Goal: Task Accomplishment & Management: Use online tool/utility

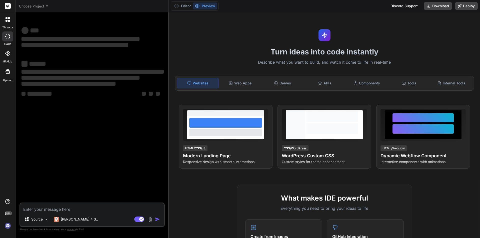
click at [59, 209] on textarea at bounding box center [92, 208] width 144 height 9
type textarea "x"
type textarea "h"
type textarea "x"
type textarea "ho"
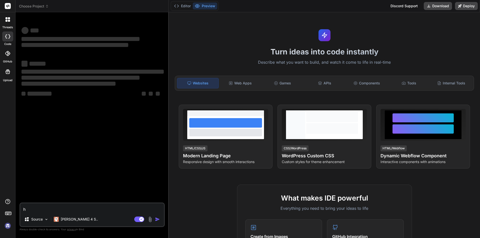
type textarea "x"
type textarea "how"
type textarea "x"
type textarea "how"
type textarea "x"
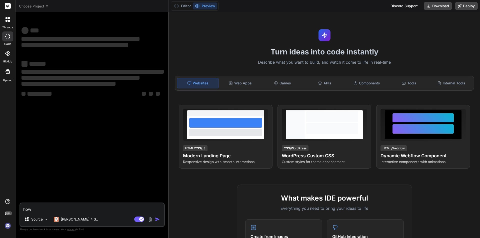
type textarea "how t"
type textarea "x"
type textarea "how t"
type textarea "x"
type textarea "how t o"
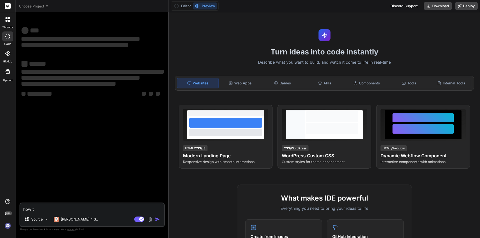
type textarea "x"
type textarea "how t op"
type textarea "x"
type textarea "how t ope"
type textarea "x"
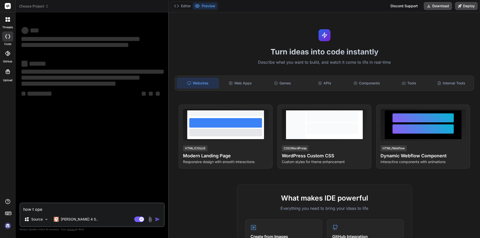
type textarea "how t op"
type textarea "x"
type textarea "how t o"
type textarea "x"
type textarea "how t"
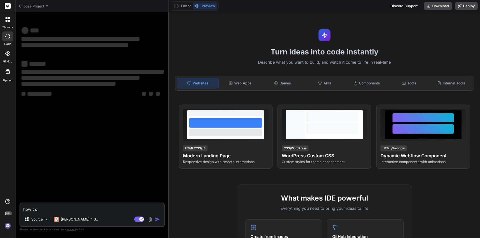
type textarea "x"
type textarea "how t"
type textarea "x"
type textarea "how"
type textarea "x"
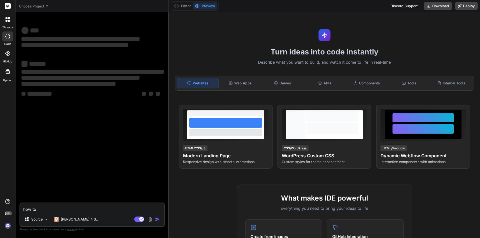
type textarea "how to"
type textarea "x"
type textarea "how to p"
type textarea "x"
type textarea "how to per"
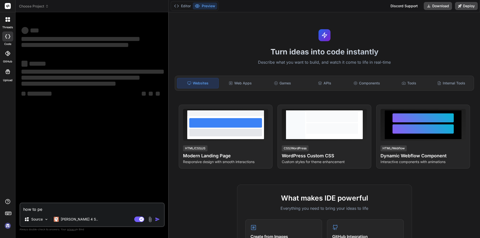
type textarea "x"
type textarea "how to pero"
type textarea "x"
type textarea "how to perof"
type textarea "x"
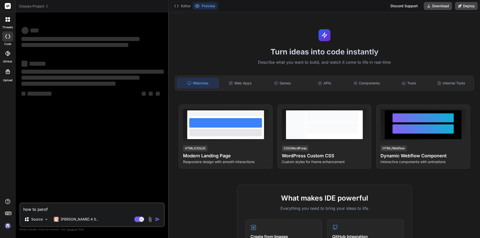
type textarea "how to perofo"
type textarea "x"
type textarea "how to perofor"
type textarea "x"
type textarea "how to peroform"
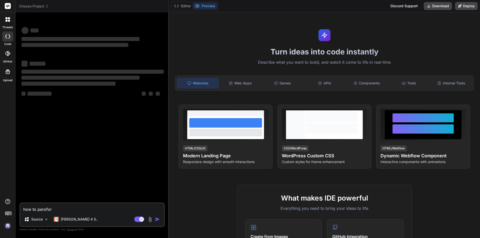
type textarea "x"
type textarea "how to peroform"
type textarea "x"
type textarea "how to peroform y"
type textarea "x"
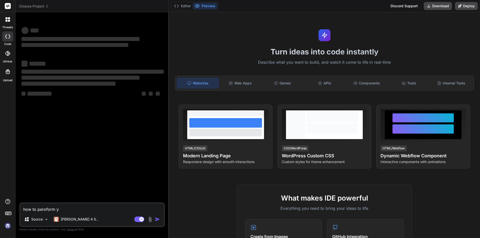
type textarea "how to peroform ye"
type textarea "x"
type textarea "how to peroform yes"
type textarea "x"
type textarea "how to peroform ye"
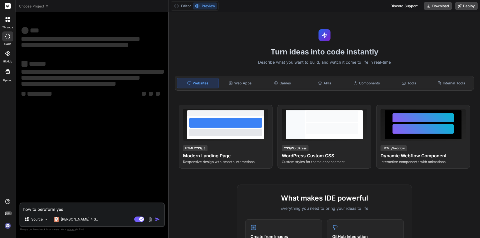
type textarea "x"
type textarea "how to peroform y"
type textarea "x"
type textarea "how to peroform"
type textarea "x"
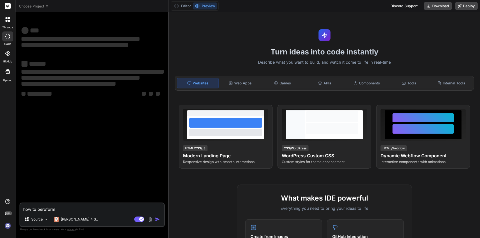
type textarea "how to peroform t"
type textarea "x"
type textarea "how to peroform te"
type textarea "x"
type textarea "how to peroform tes"
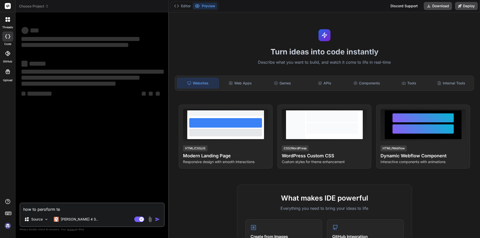
type textarea "x"
type textarea "how to peroform test"
type textarea "x"
type textarea "how to peroform testi"
type textarea "x"
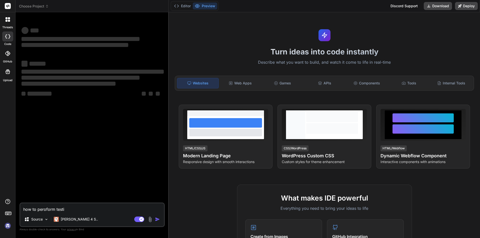
type textarea "how to peroform testin"
type textarea "x"
type textarea "how to peroform testing"
type textarea "x"
type textarea "how to peroform testing"
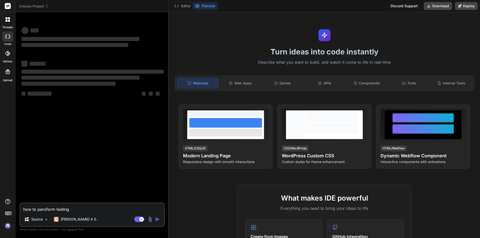
type textarea "x"
type textarea "how to perform testing"
type textarea "x"
type textarea "how to perform testing o"
type textarea "x"
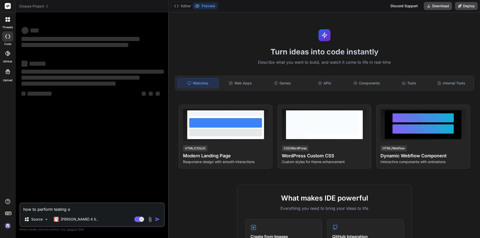
type textarea "how to perform testing on"
type textarea "x"
type textarea "how to perform testing on"
type textarea "x"
type textarea "how to perform testing on a"
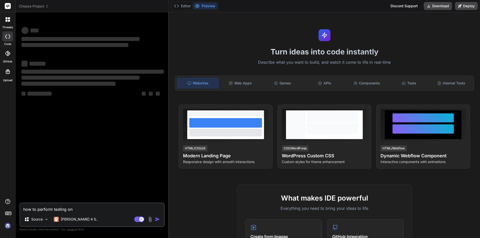
type textarea "x"
type textarea "how to perform testing on a"
type textarea "x"
type textarea "how to perform testing on a c"
type textarea "x"
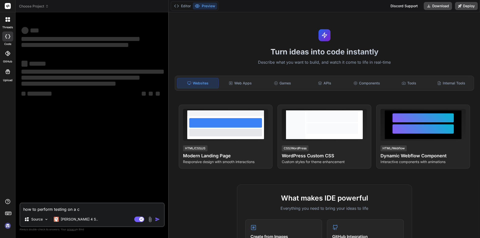
type textarea "how to perform testing on a ca"
type textarea "x"
type textarea "how to perform testing on a cad"
type textarea "x"
type textarea "how to perform testing on a ca"
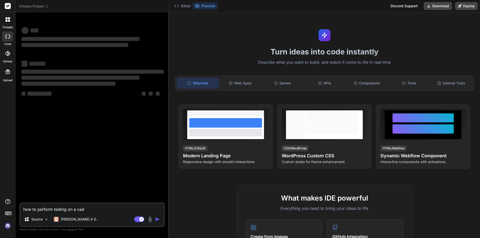
type textarea "x"
type textarea "how to perform testing on a c"
type textarea "x"
type textarea "how to perform testing on a"
type textarea "x"
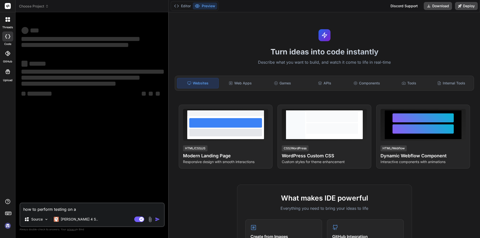
type textarea "how to perform testing on a C"
type textarea "x"
type textarea "how to perform testing on a CA"
type textarea "x"
type textarea "how to perform testing on a CAD"
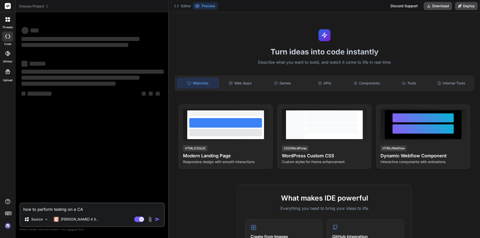
type textarea "x"
type textarea "how to perform testing on a CAD"
type textarea "x"
type textarea "how to perform testing on a CAD p"
type textarea "x"
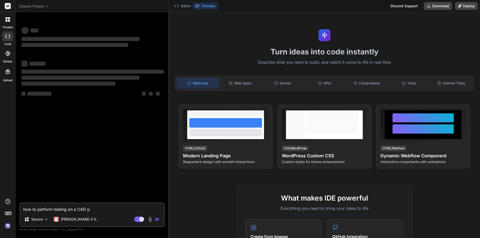
type textarea "how to perform testing on a CAD pr"
type textarea "x"
type textarea "how to perform testing on a CAD pro"
type textarea "x"
type textarea "how to perform testing on a CAD prok"
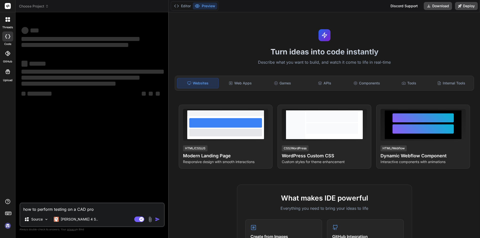
type textarea "x"
type textarea "how to perform testing on a CAD prokf"
type textarea "x"
type textarea "how to perform testing on a CAD prokfc"
type textarea "x"
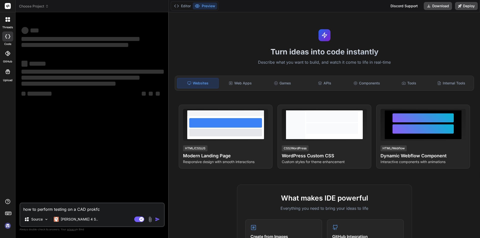
type textarea "how to perform testing on a CAD prokfct"
type textarea "x"
type textarea "how to perform testing on a CAD prokfc"
type textarea "x"
type textarea "how to perform testing on a CAD prokf"
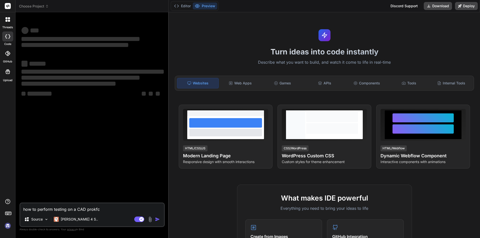
type textarea "x"
type textarea "how to perform testing on a CAD prok"
type textarea "x"
type textarea "how to perform testing on a CAD pro"
type textarea "x"
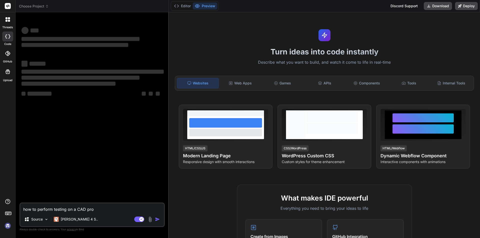
type textarea "how to perform testing on a CAD pr"
type textarea "x"
type textarea "how to perform testing on a CAD p"
type textarea "x"
type textarea "how to perform testing on a CAD"
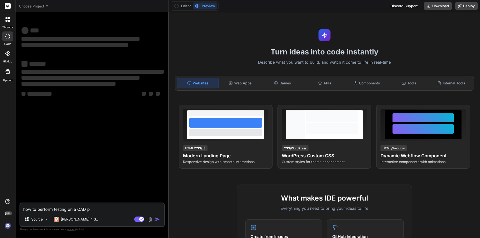
type textarea "x"
type textarea "how to perform testing on a CAD p"
type textarea "x"
type textarea "how to perform testing on a CAD pr"
type textarea "x"
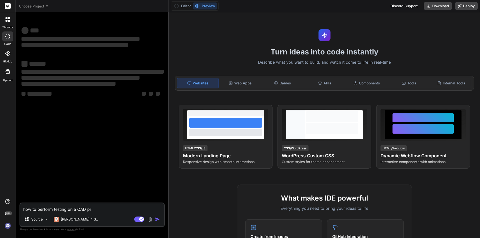
type textarea "how to perform testing on a CAD pro"
type textarea "x"
type textarea "how to perform testing on a CAD proj"
type textarea "x"
type textarea "how to perform testing on a CAD projec"
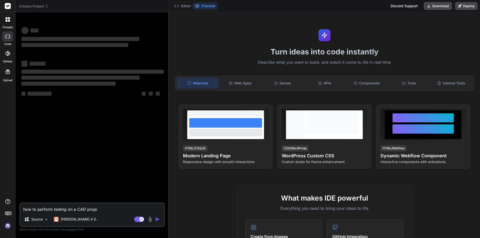
type textarea "x"
type textarea "how to perform testing on a CAD project"
type textarea "x"
type textarea "how to perform testing on a CAD project,"
type textarea "x"
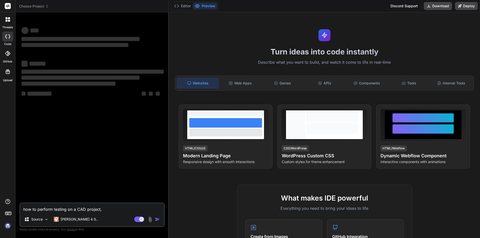
type textarea "how to perform testing on a CAD project,"
type textarea "x"
type textarea "how to perform testing on a CAD project, h"
type textarea "x"
type textarea "how to perform testing on a CAD project,"
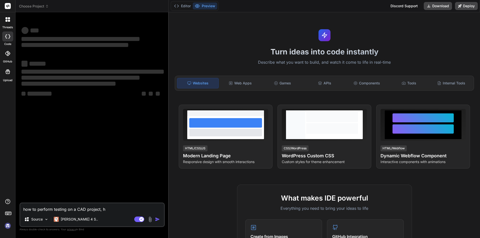
type textarea "x"
type textarea "how to perform testing on a CAD project, w"
type textarea "x"
type textarea "how to perform testing on a CAD project, wh"
type textarea "x"
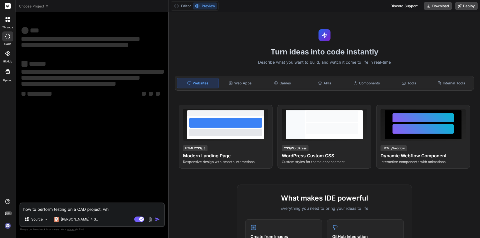
type textarea "how to perform testing on a CAD project, wha"
type textarea "x"
type textarea "how to perform testing on a CAD project, what"
type textarea "x"
type textarea "how to perform testing on a CAD project, what"
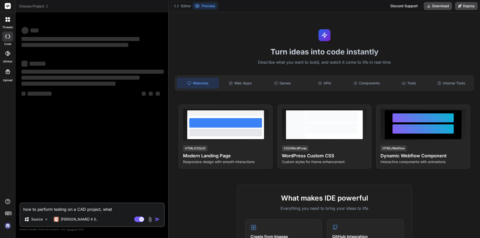
type textarea "x"
type textarea "how to perform testing on a CAD project, what a"
type textarea "x"
type textarea "how to perform testing on a CAD project, what ar"
type textarea "x"
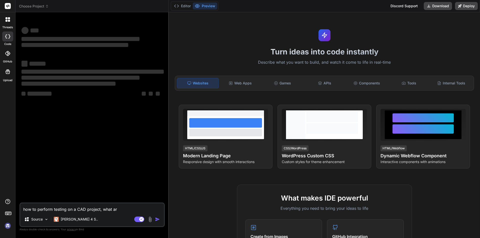
type textarea "how to perform testing on a CAD project, what are"
type textarea "x"
type textarea "how to perform testing on a CAD project, what are"
type textarea "x"
type textarea "how to perform testing on a CAD project, what are t"
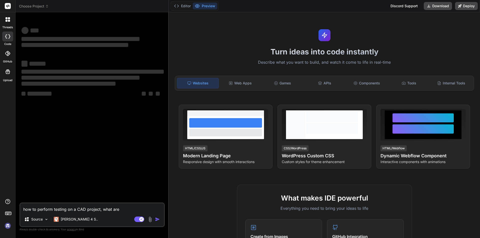
type textarea "x"
type textarea "how to perform testing on a CAD project, what are te"
type textarea "x"
type textarea "how to perform testing on a CAD project, what are t"
type textarea "x"
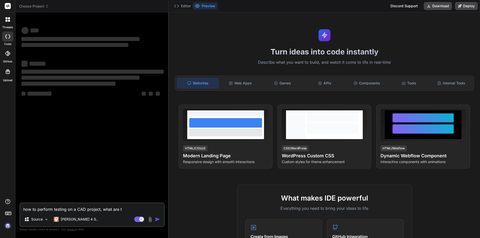
type textarea "how to perform testing on a CAD project, what are th"
type textarea "x"
type textarea "how to perform testing on a CAD project, what are the"
type textarea "x"
type textarea "how to perform testing on a CAD project, what are the"
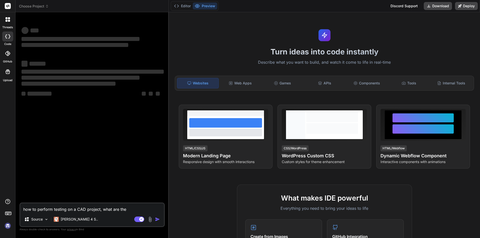
type textarea "x"
type textarea "how to perform testing on a CAD project, what are the j"
type textarea "x"
type textarea "how to perform testing on a CAD project, what are the je"
type textarea "x"
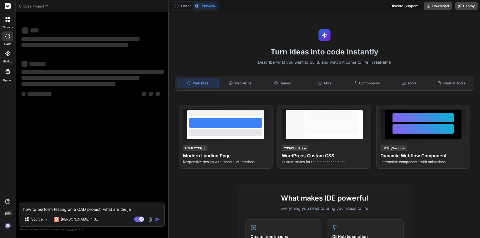
type textarea "how to perform testing on a CAD project, what are the jey"
type textarea "x"
type textarea "how to perform testing on a CAD project, what are the je"
type textarea "x"
type textarea "how to perform testing on a CAD project, what are the j"
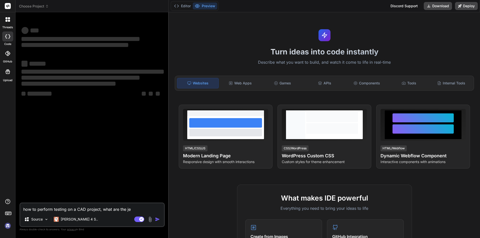
type textarea "x"
type textarea "how to perform testing on a CAD project, what are the"
type textarea "x"
type textarea "how to perform testing on a CAD project, what are the k"
type textarea "x"
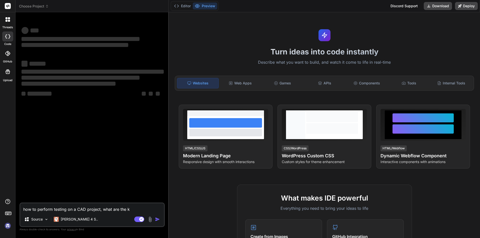
type textarea "how to perform testing on a CAD project, what are the ke"
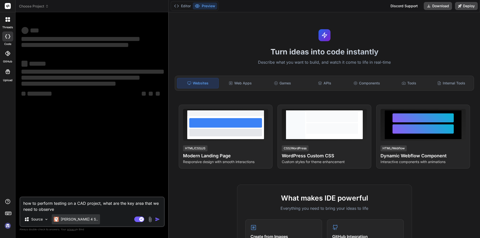
click at [72, 218] on p "Claude 4 S.." at bounding box center [79, 219] width 37 height 5
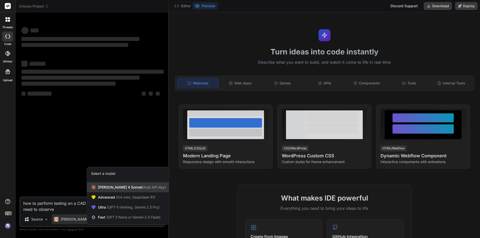
click at [126, 188] on span "Claude 4 Sonnet (Add API Key)" at bounding box center [132, 187] width 68 height 5
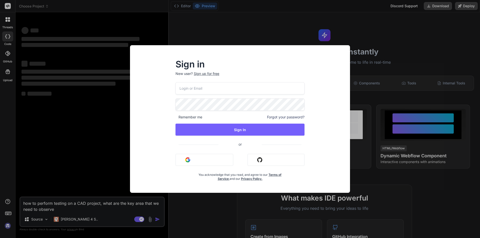
click at [79, 111] on div "Sign in New user? Sign up for free Remember me Forgot your password? Sign In or…" at bounding box center [240, 119] width 480 height 238
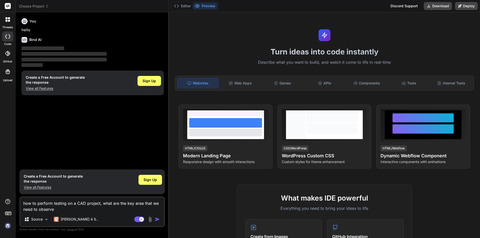
click at [159, 219] on img "button" at bounding box center [157, 219] width 5 height 5
click at [31, 219] on div "Source" at bounding box center [33, 219] width 19 height 5
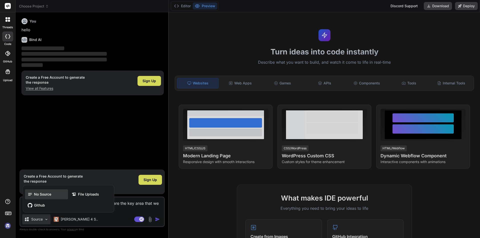
click at [42, 196] on span "No Source" at bounding box center [42, 194] width 17 height 5
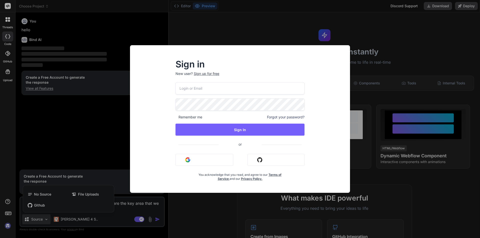
click at [231, 90] on input "email" at bounding box center [240, 88] width 129 height 12
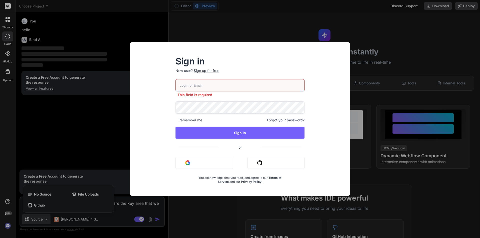
click at [205, 73] on p "New user? Sign up for free" at bounding box center [240, 73] width 129 height 11
click at [204, 87] on input "email" at bounding box center [240, 85] width 129 height 12
click at [204, 87] on input "aruc" at bounding box center [240, 85] width 129 height 12
click at [201, 85] on input "arucaruc" at bounding box center [240, 85] width 129 height 12
click at [196, 86] on input "arucaruc" at bounding box center [240, 85] width 129 height 12
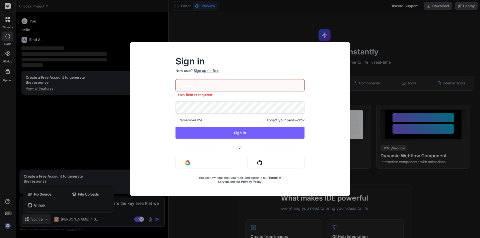
click at [196, 86] on input "arucaruc" at bounding box center [240, 85] width 129 height 12
click at [202, 87] on input "arucaruc" at bounding box center [240, 85] width 129 height 12
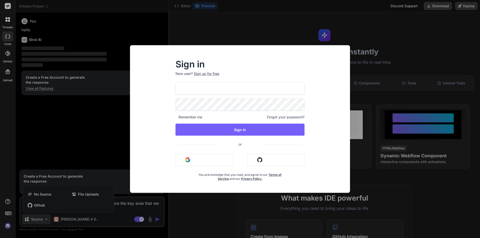
click at [202, 87] on input "[EMAIL_ADDRESS][DOMAIN_NAME]" at bounding box center [240, 88] width 129 height 12
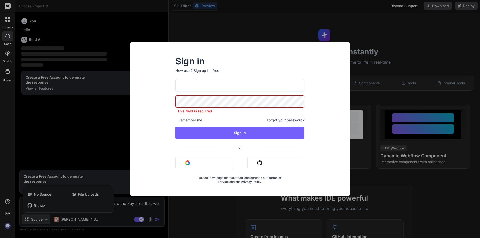
click at [202, 87] on input "[EMAIL_ADDRESS][DOMAIN_NAME]" at bounding box center [240, 85] width 129 height 12
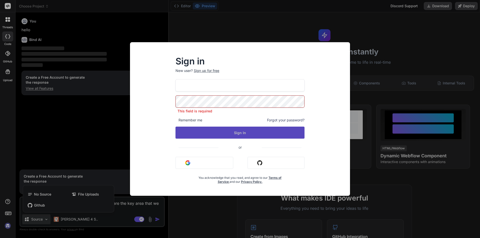
click at [224, 134] on button "Sign In" at bounding box center [240, 133] width 129 height 12
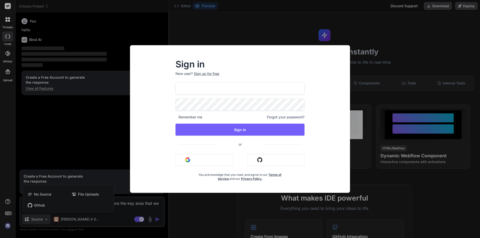
click at [373, 69] on div "Sign in New user? Sign up for free arunchauhan@yopmail.com Remember me Forgot y…" at bounding box center [240, 119] width 480 height 238
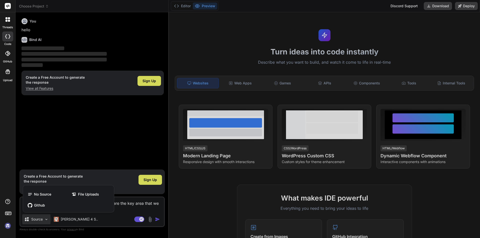
click at [156, 182] on div at bounding box center [240, 119] width 480 height 238
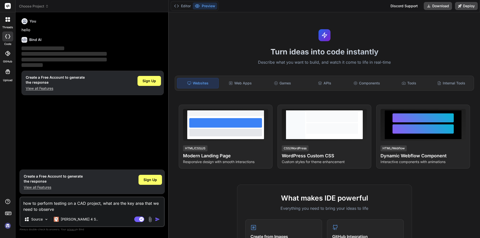
click at [156, 182] on span "Sign Up" at bounding box center [151, 180] width 14 height 5
click at [156, 221] on img "button" at bounding box center [157, 219] width 5 height 5
click at [137, 221] on rect at bounding box center [139, 220] width 10 height 6
click at [160, 219] on img "button" at bounding box center [157, 219] width 5 height 5
click at [157, 220] on img "button" at bounding box center [157, 219] width 5 height 5
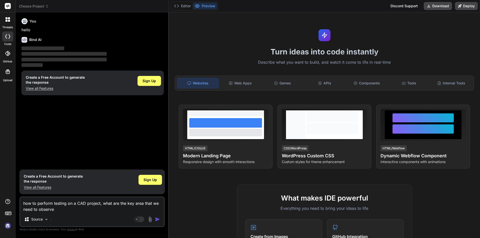
click at [157, 220] on img "button" at bounding box center [157, 219] width 5 height 5
click at [149, 178] on span "Sign Up" at bounding box center [151, 180] width 14 height 5
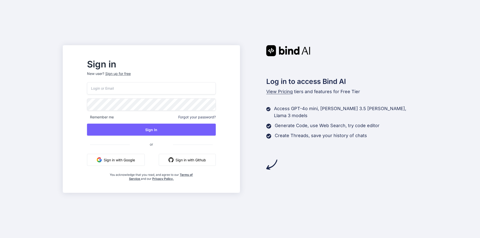
click at [132, 87] on input "email" at bounding box center [151, 88] width 129 height 12
type input "t"
type input "[EMAIL_ADDRESS][DOMAIN_NAME]"
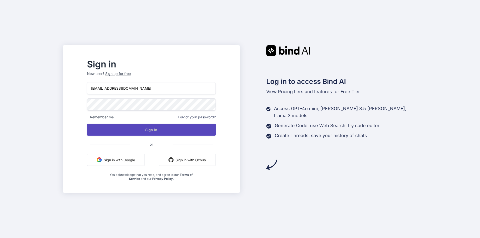
click at [177, 133] on button "Sign In" at bounding box center [151, 130] width 129 height 12
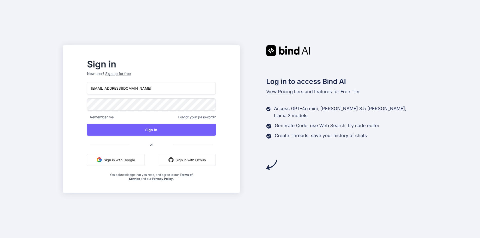
click at [216, 117] on span "Forgot your password?" at bounding box center [197, 117] width 38 height 5
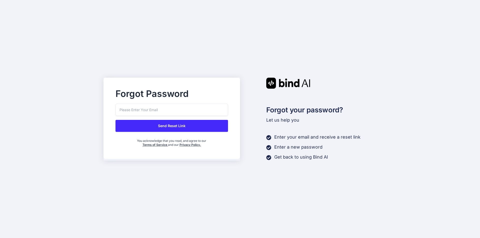
click at [156, 109] on input "email" at bounding box center [172, 110] width 113 height 12
type input "[EMAIL_ADDRESS][DOMAIN_NAME]"
click at [175, 127] on button "Send Reset Link" at bounding box center [172, 126] width 113 height 12
click at [173, 127] on button "Send Reset Link" at bounding box center [172, 126] width 113 height 12
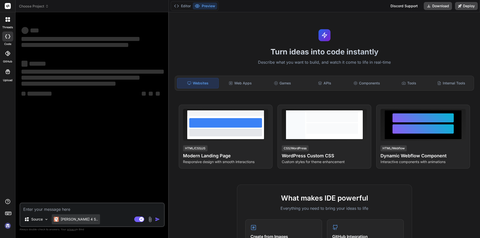
type textarea "x"
click at [71, 209] on textarea at bounding box center [92, 208] width 144 height 9
type textarea "[EMAIL_ADDRESS][DOMAIN_NAME]"
type textarea "x"
type textarea "[EMAIL_ADDRESS][DOMAIN_NAME]"
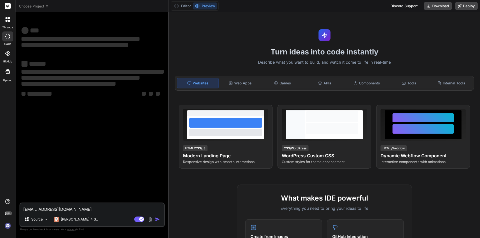
click at [9, 18] on icon at bounding box center [9, 18] width 2 height 2
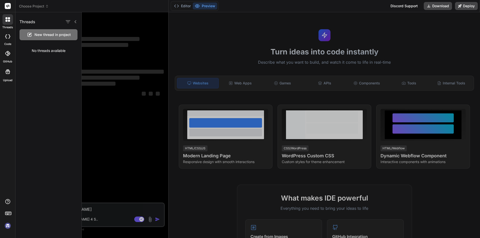
click at [52, 36] on span "New thread in project" at bounding box center [53, 34] width 36 height 5
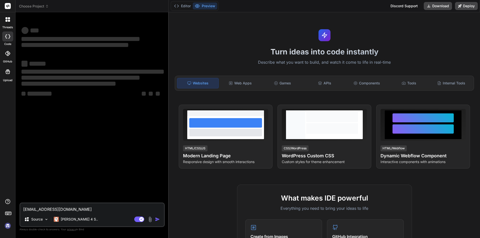
click at [10, 55] on icon at bounding box center [7, 53] width 5 height 5
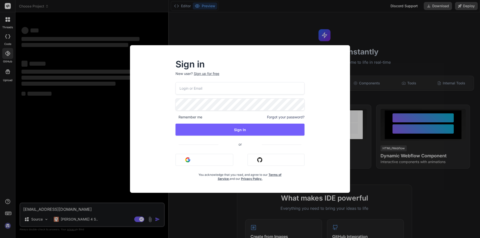
click at [11, 75] on div "Sign in New user? Sign up for free Remember me Forgot your password? Sign In or…" at bounding box center [240, 119] width 480 height 238
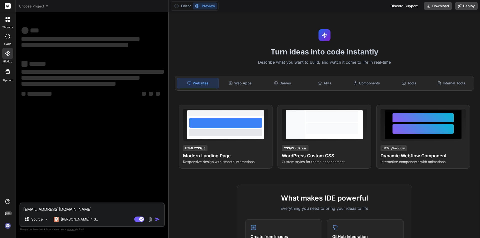
click at [209, 83] on div "Websites" at bounding box center [198, 83] width 42 height 11
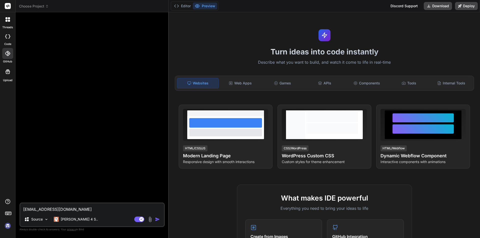
type textarea "x"
